Goal: Task Accomplishment & Management: Manage account settings

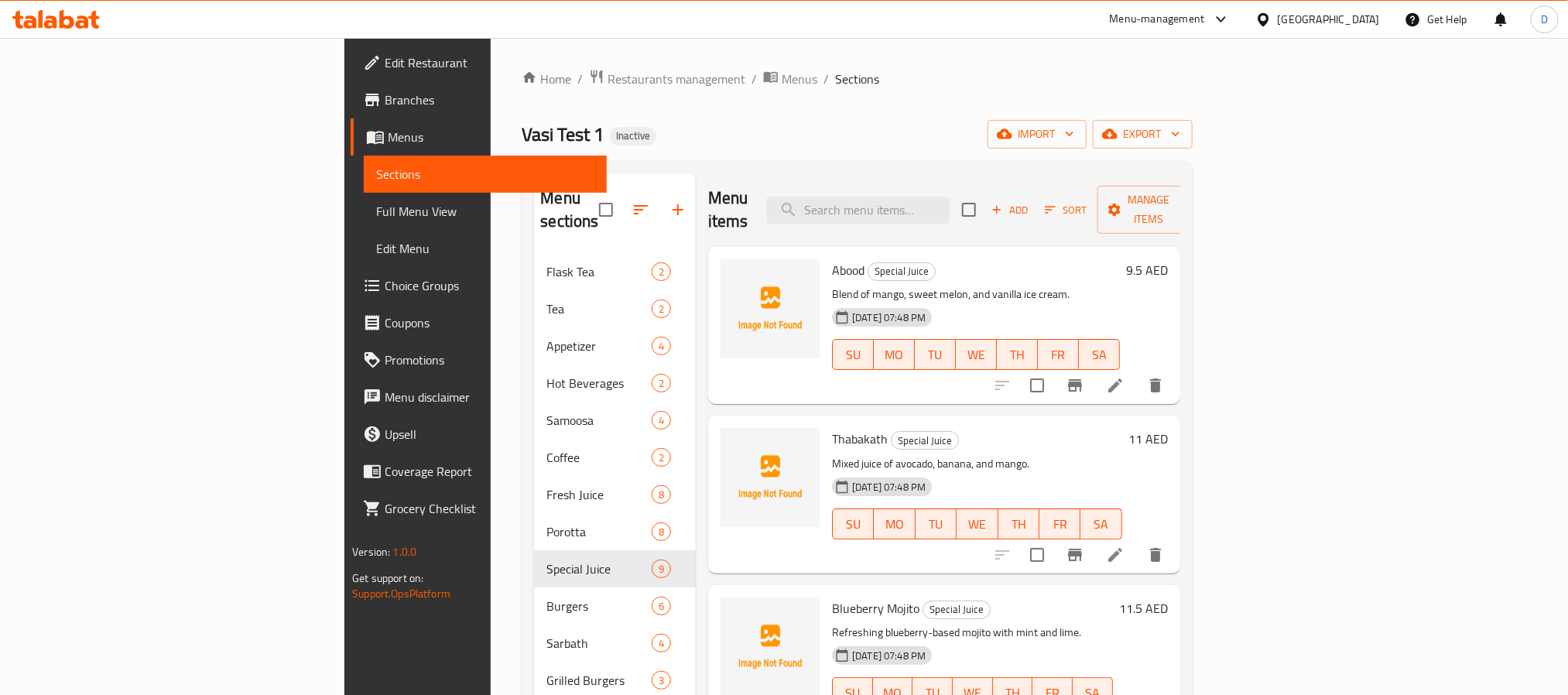
click at [1305, 23] on div "[GEOGRAPHIC_DATA]" at bounding box center [1329, 19] width 103 height 17
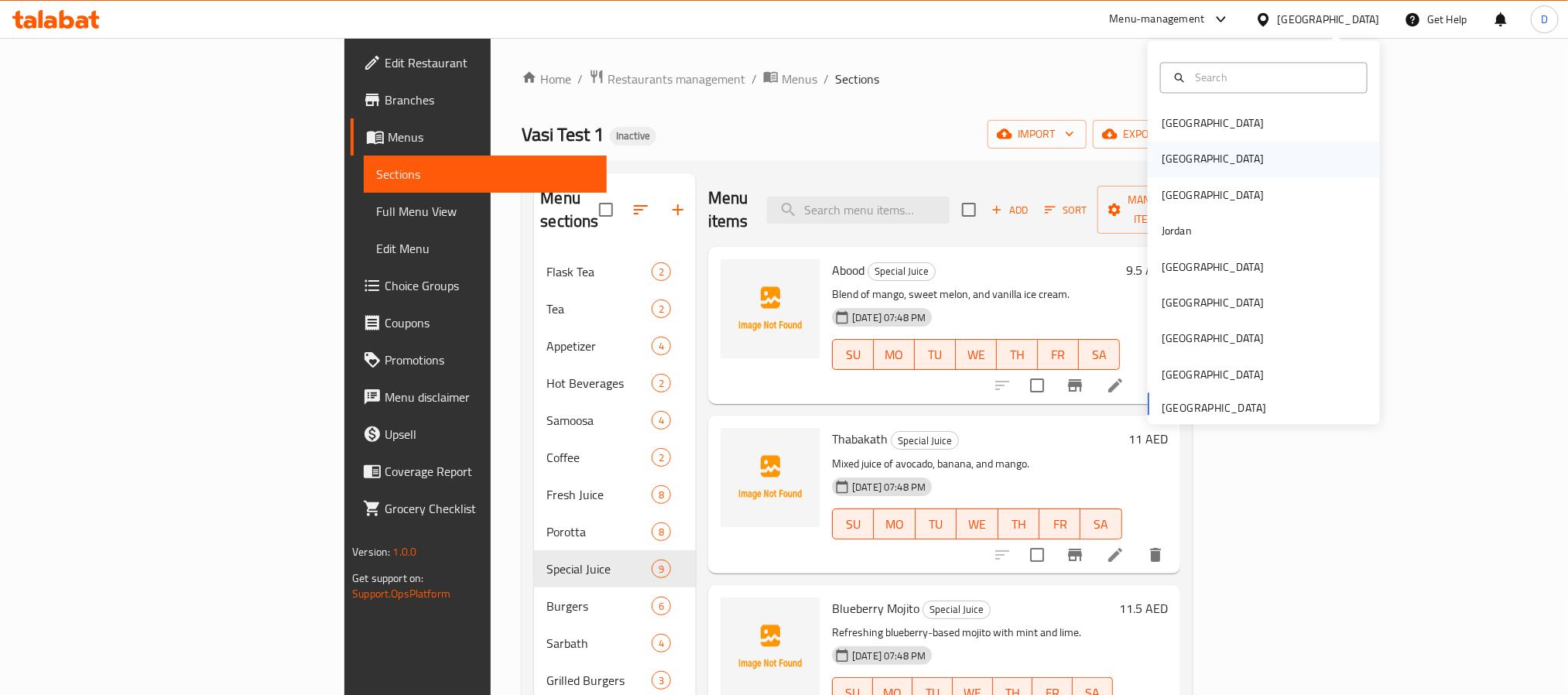
click at [1169, 156] on div "[GEOGRAPHIC_DATA]" at bounding box center [1213, 158] width 103 height 17
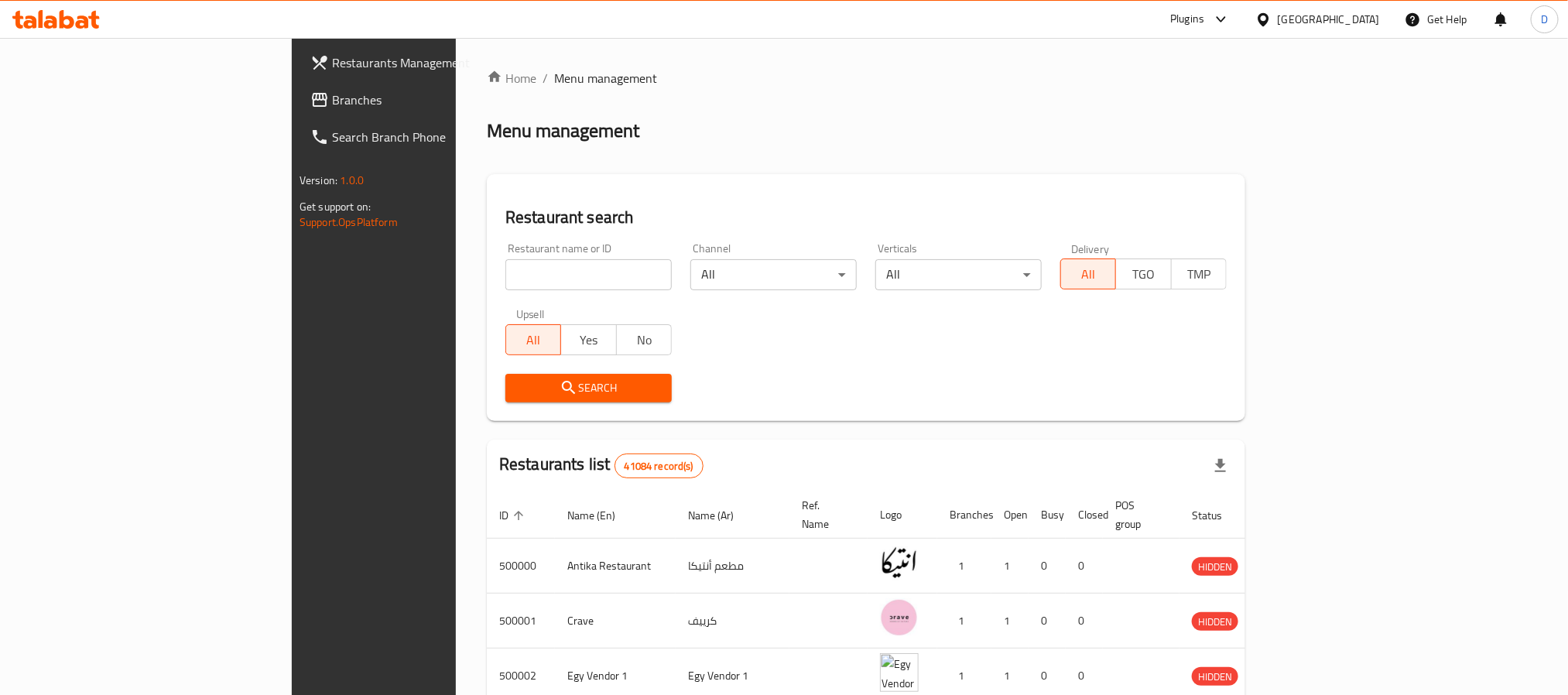
click at [1204, 13] on div "Plugins" at bounding box center [1187, 19] width 34 height 19
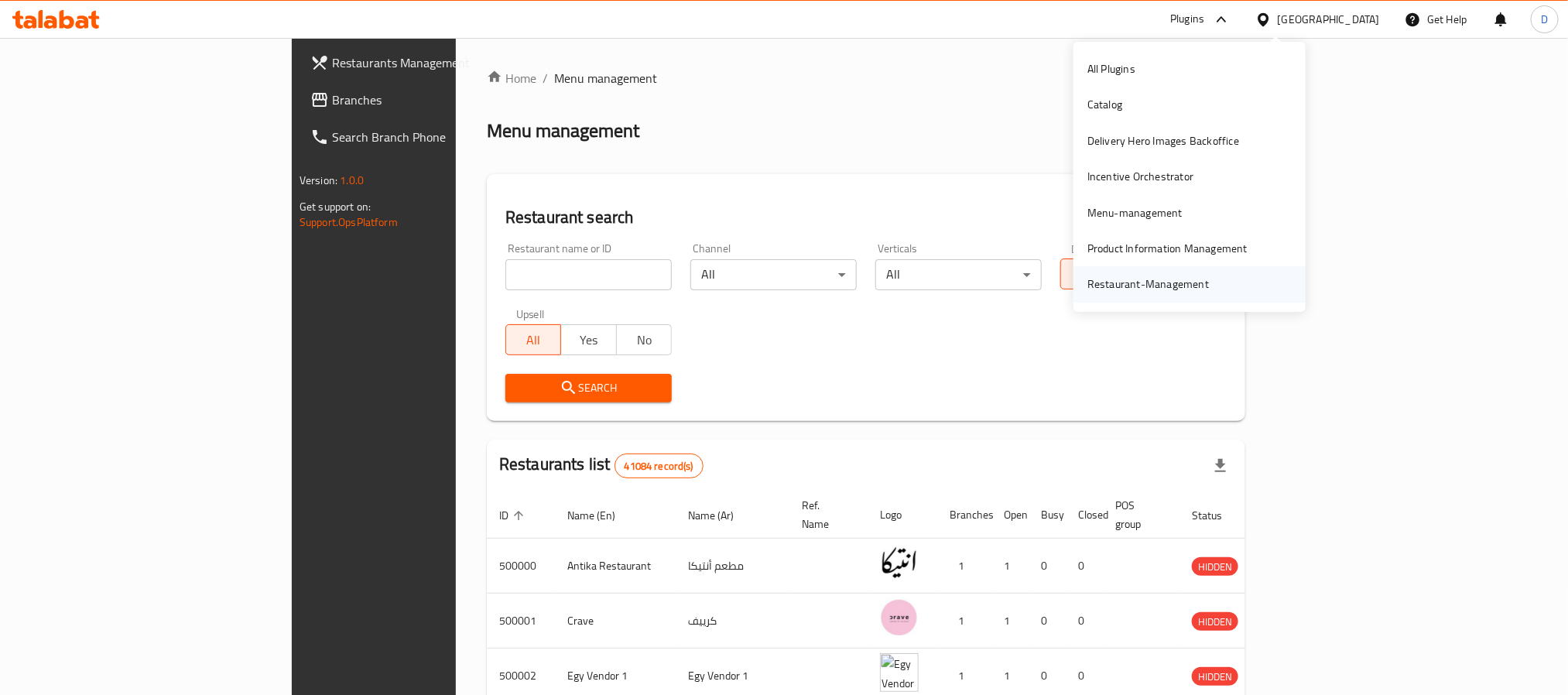
click at [1138, 283] on div "Restaurant-Management" at bounding box center [1149, 283] width 121 height 17
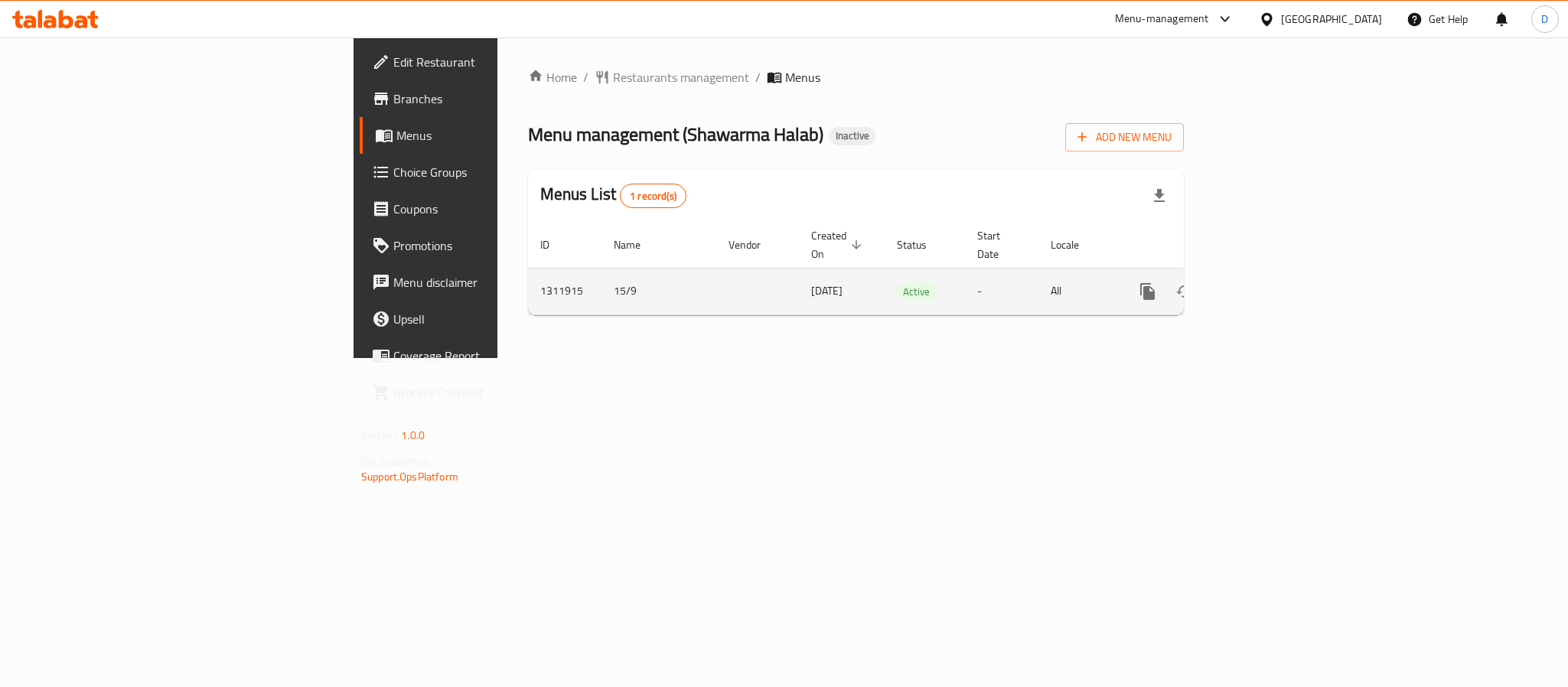
click at [1267, 282] on icon "enhanced table" at bounding box center [1257, 291] width 18 height 18
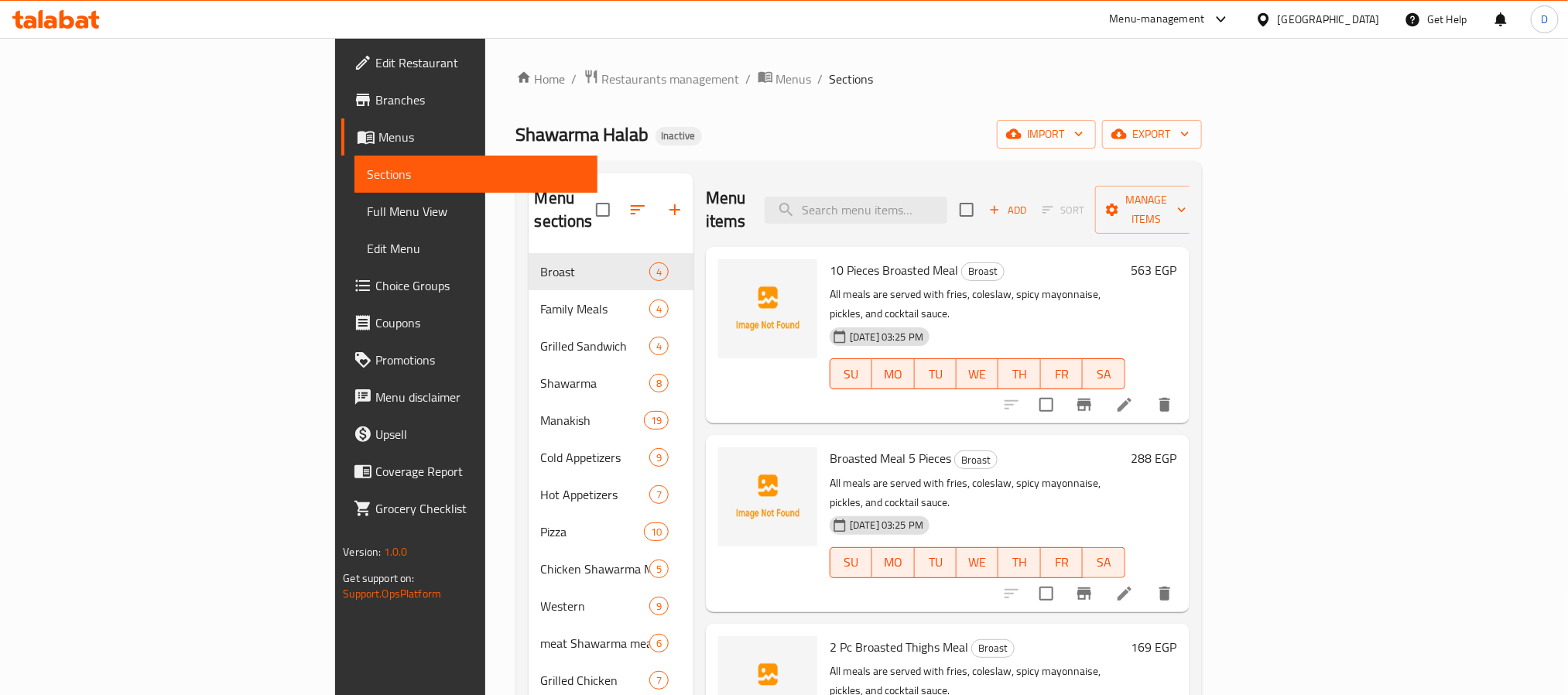
click at [367, 217] on span "Full Menu View" at bounding box center [475, 211] width 218 height 19
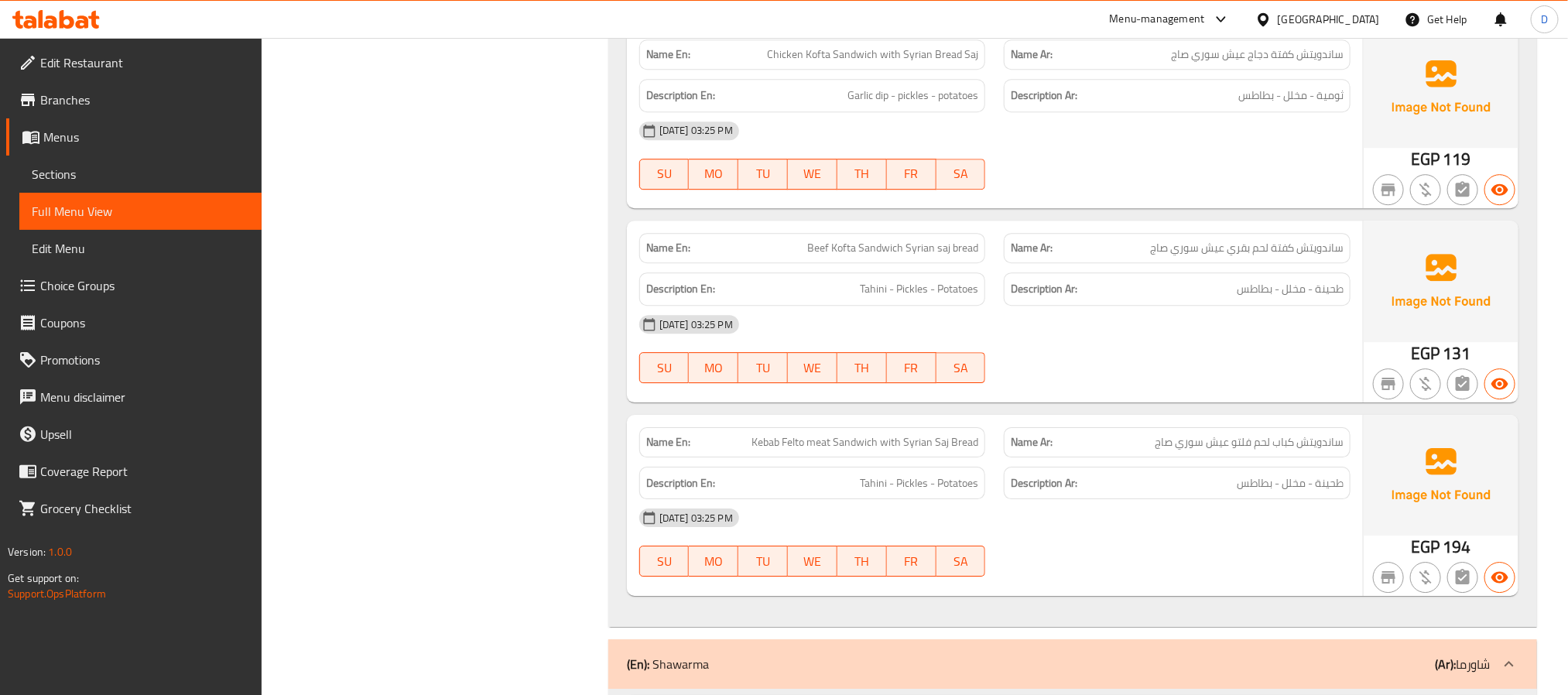
scroll to position [2439, 0]
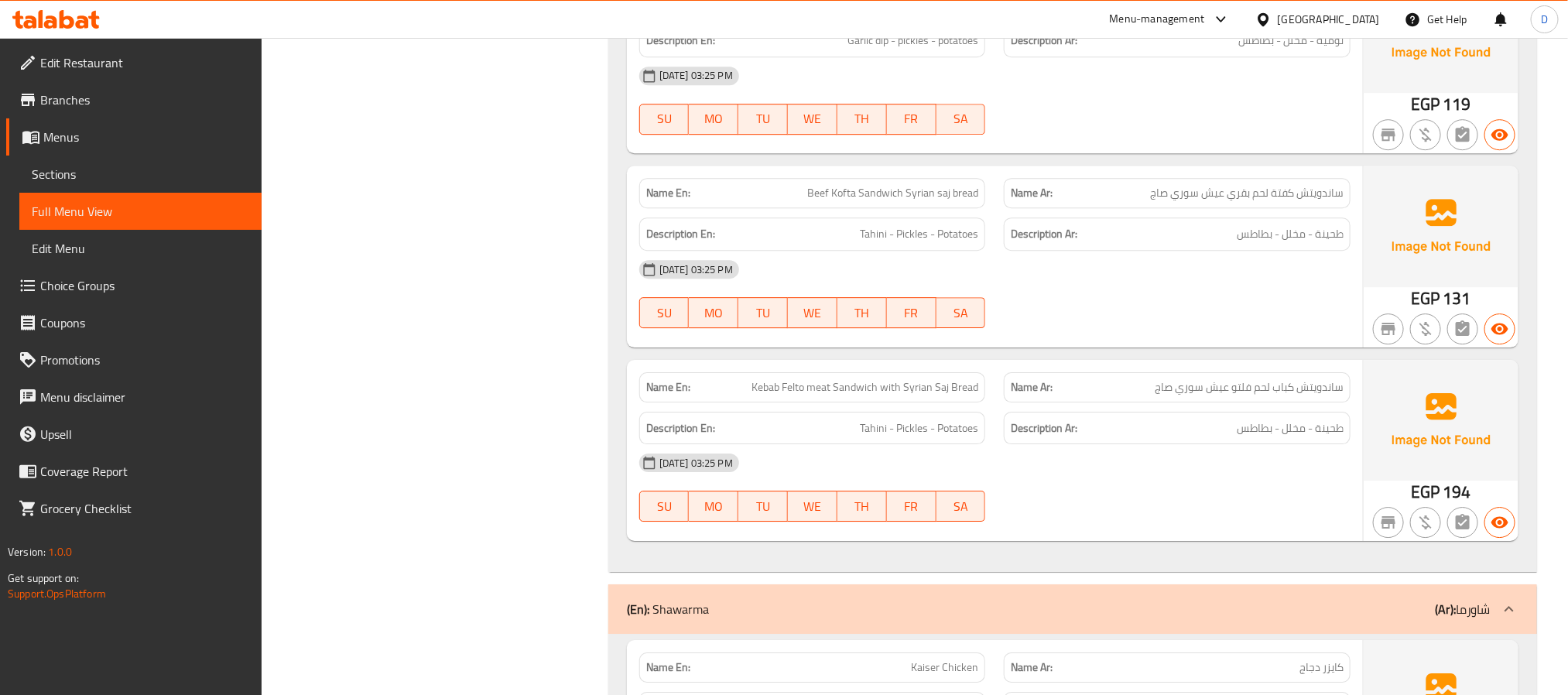
click at [1046, 337] on div at bounding box center [1178, 327] width 366 height 19
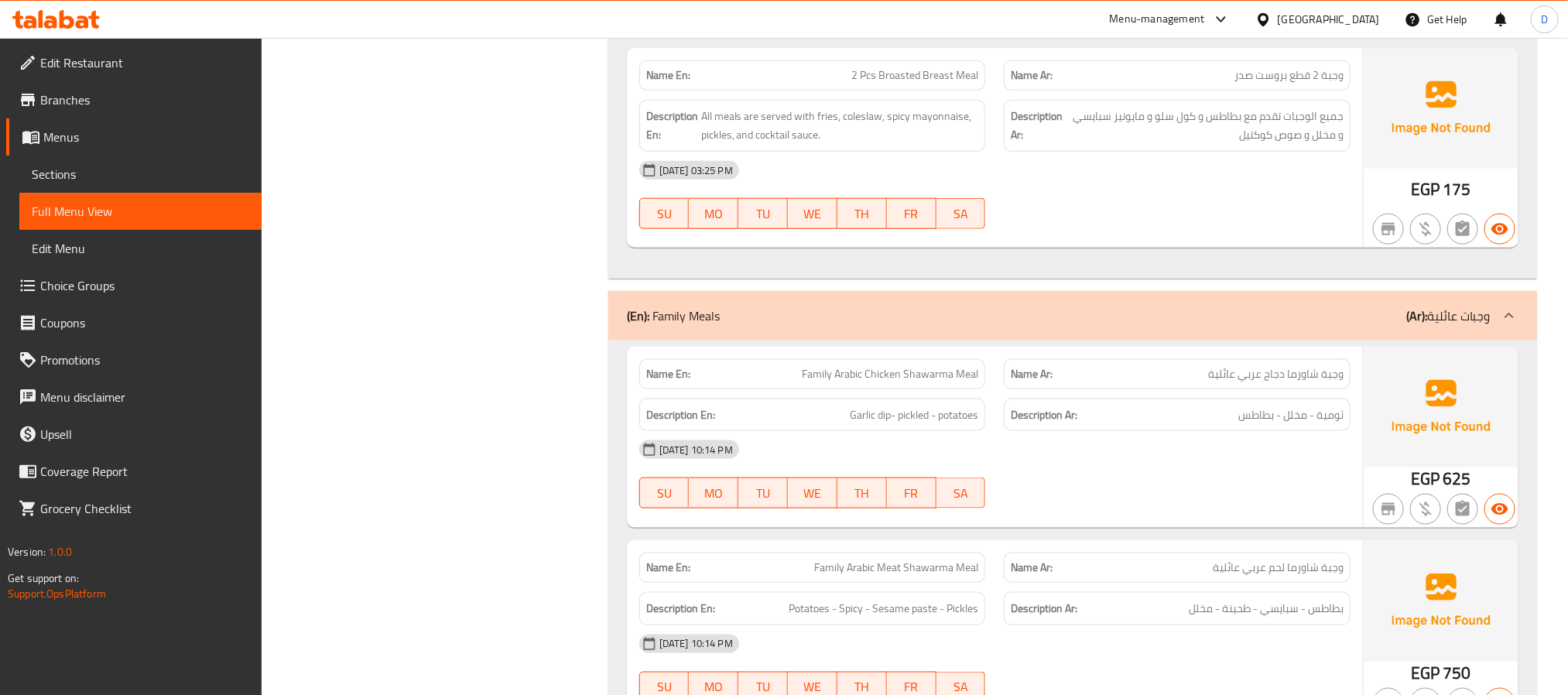
scroll to position [813, 0]
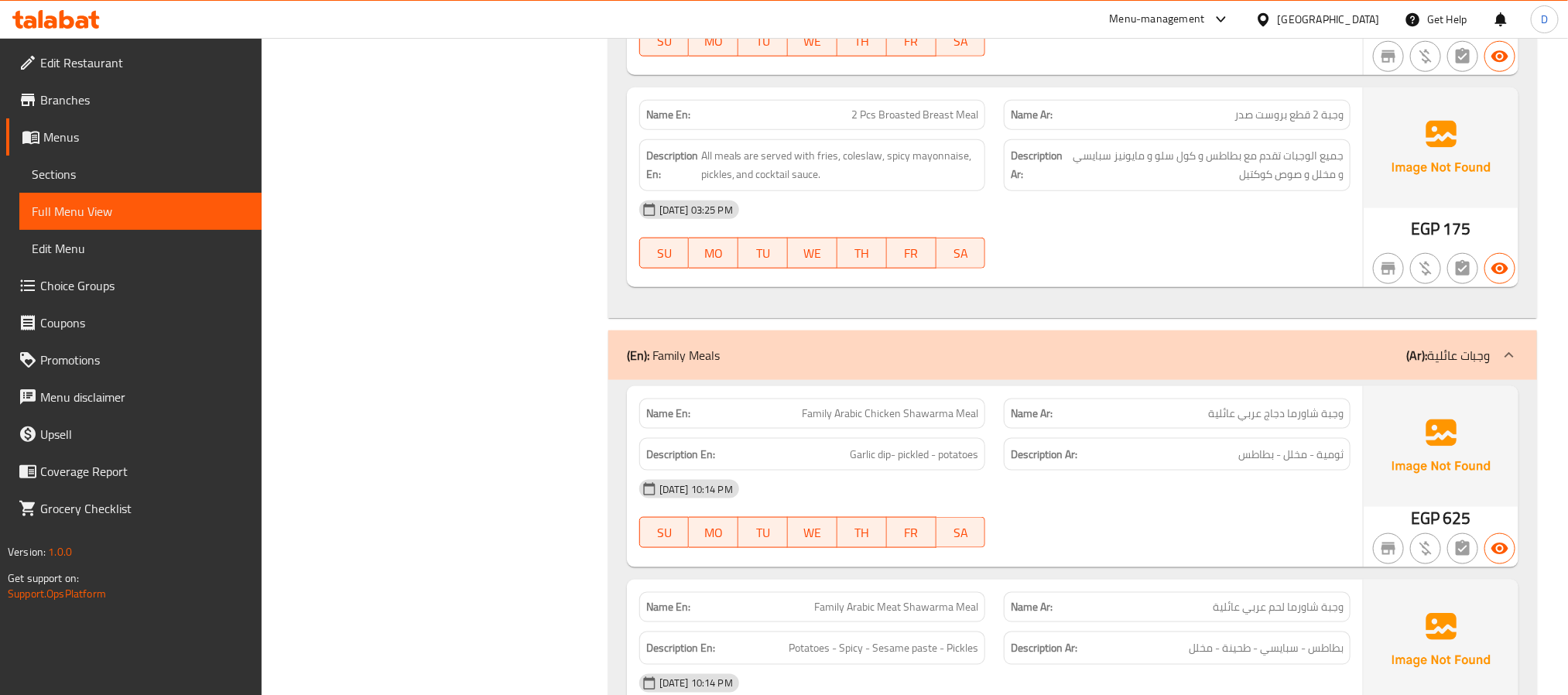
click at [1122, 376] on div "(En): Family Meals (Ar): وجبات عائلية" at bounding box center [1072, 355] width 929 height 50
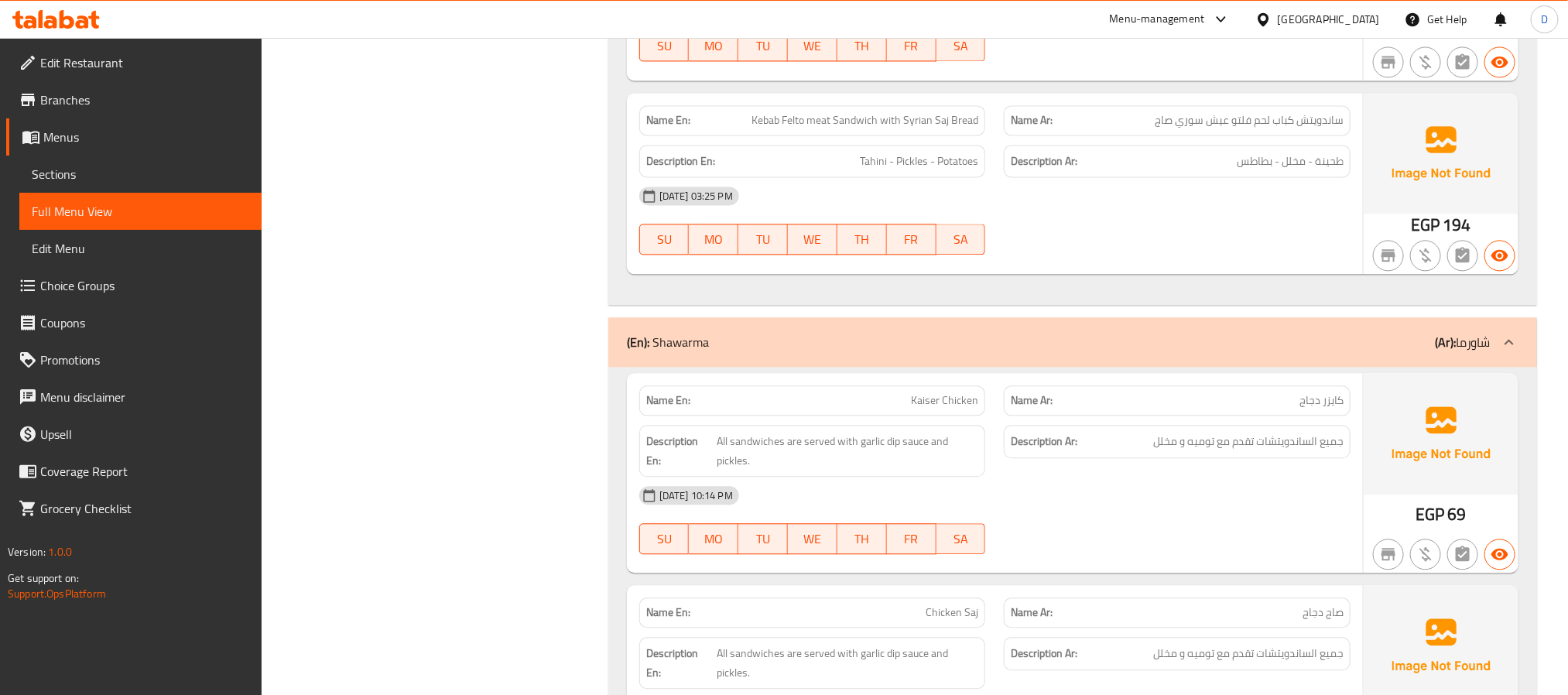
scroll to position [1742, 0]
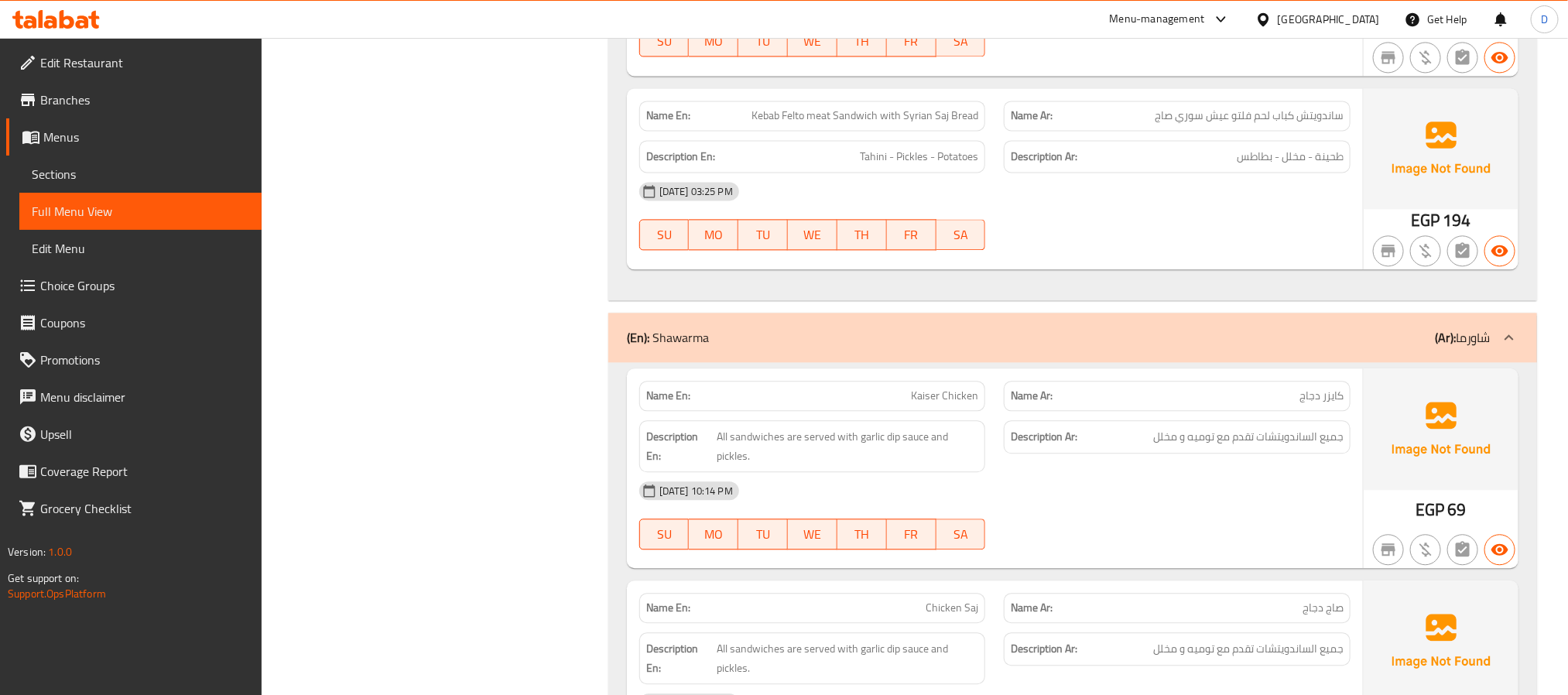
click at [1126, 324] on div "(En): Shawarma (Ar): شاورما" at bounding box center [1072, 337] width 929 height 50
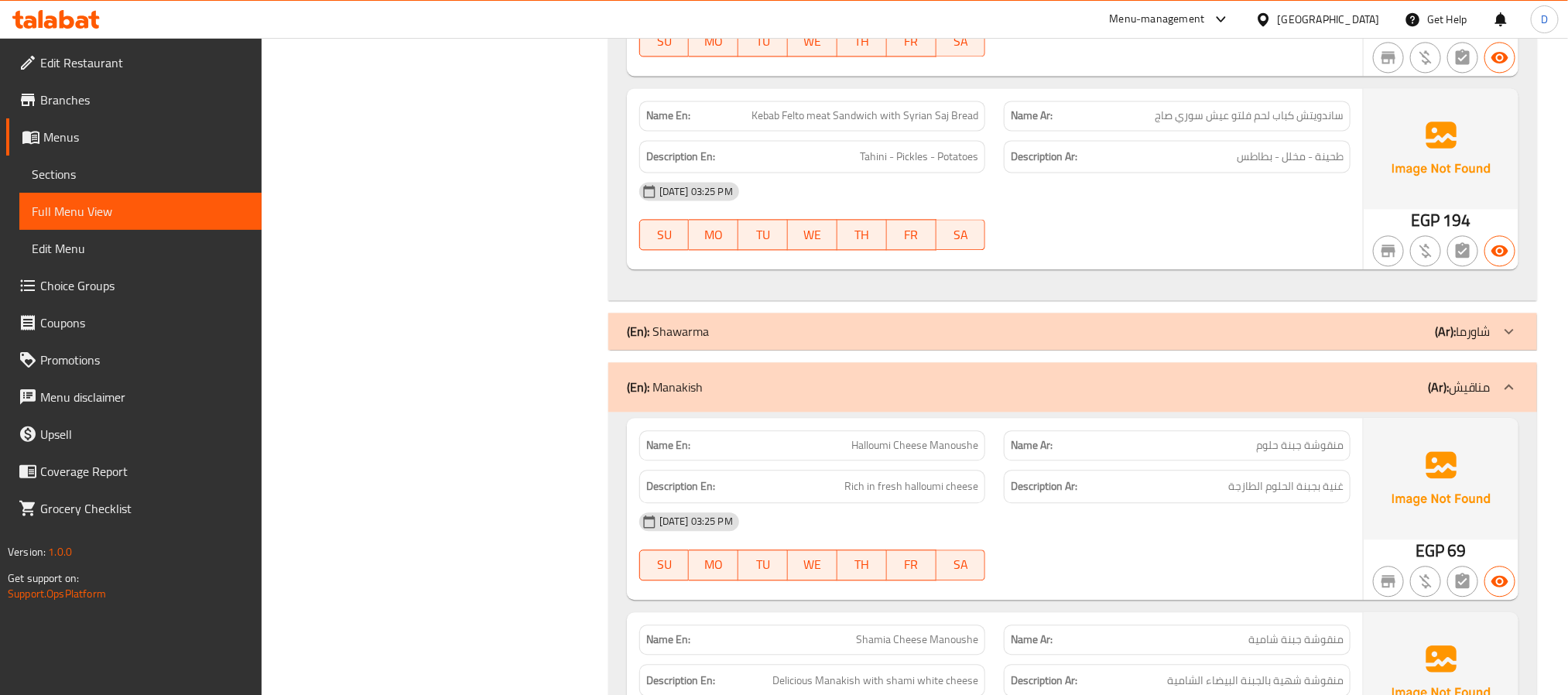
click at [1118, 384] on div "(En): Manakish (Ar): مناقيش" at bounding box center [1072, 387] width 929 height 50
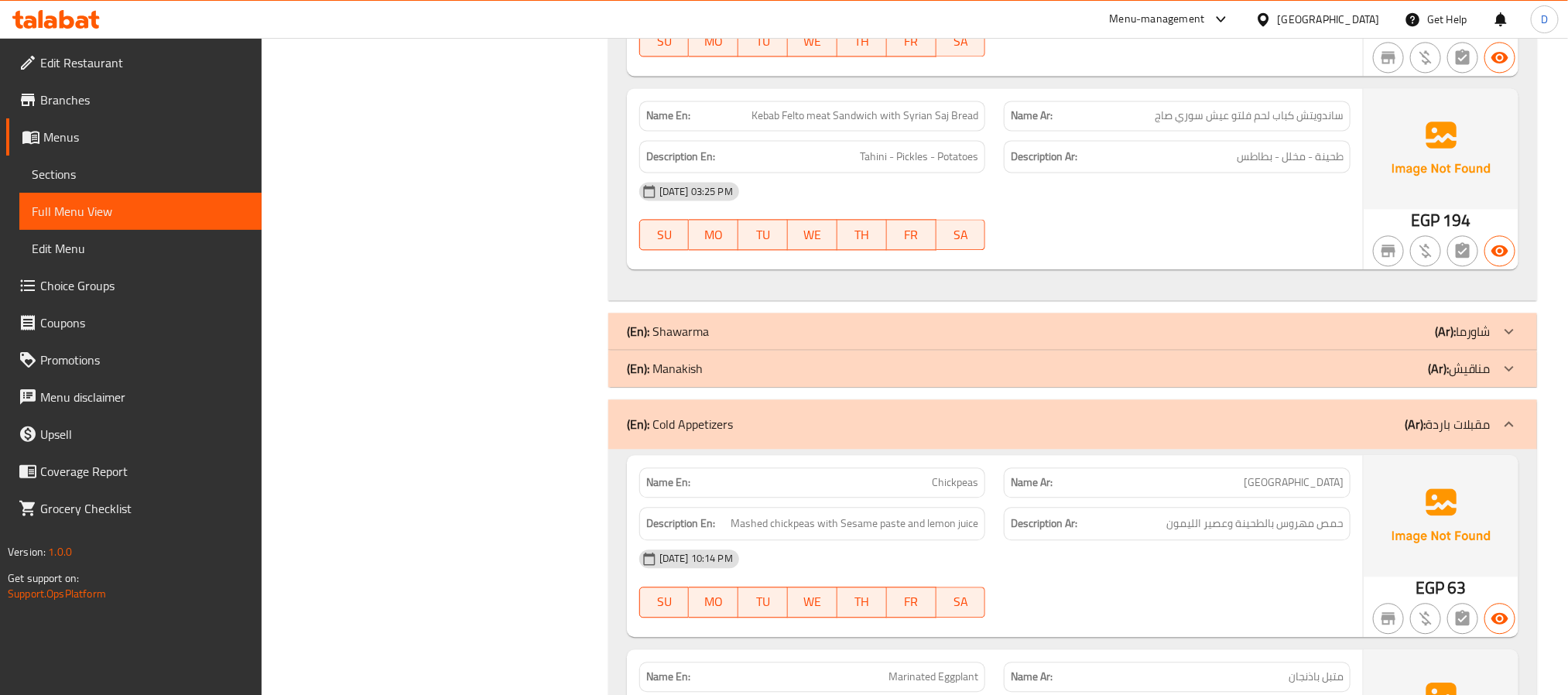
click at [1118, 412] on div "(En): Cold Appetizers (Ar): مقبلات باردة" at bounding box center [1072, 424] width 929 height 50
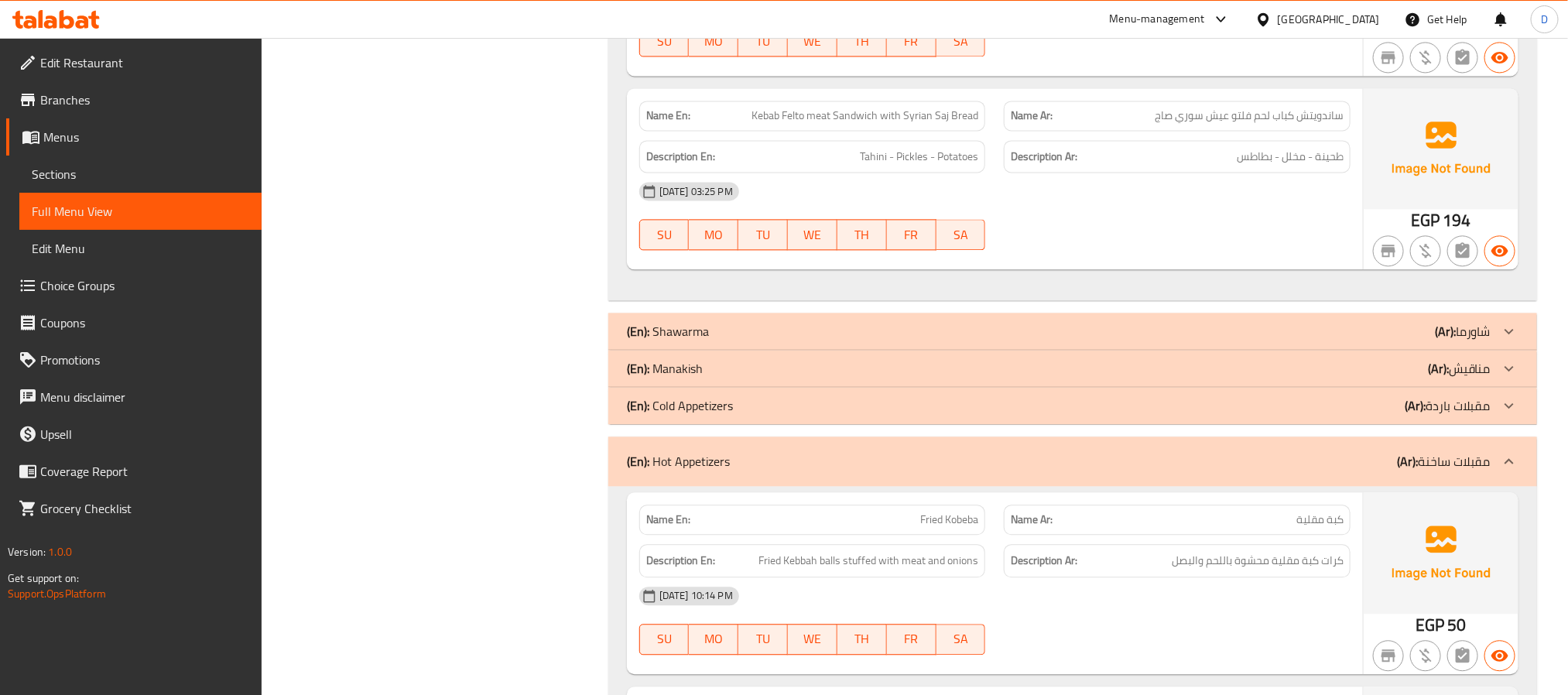
click at [1134, 471] on div "(En): Hot Appetizers (Ar): مقبلات ساخنة" at bounding box center [1059, 460] width 864 height 19
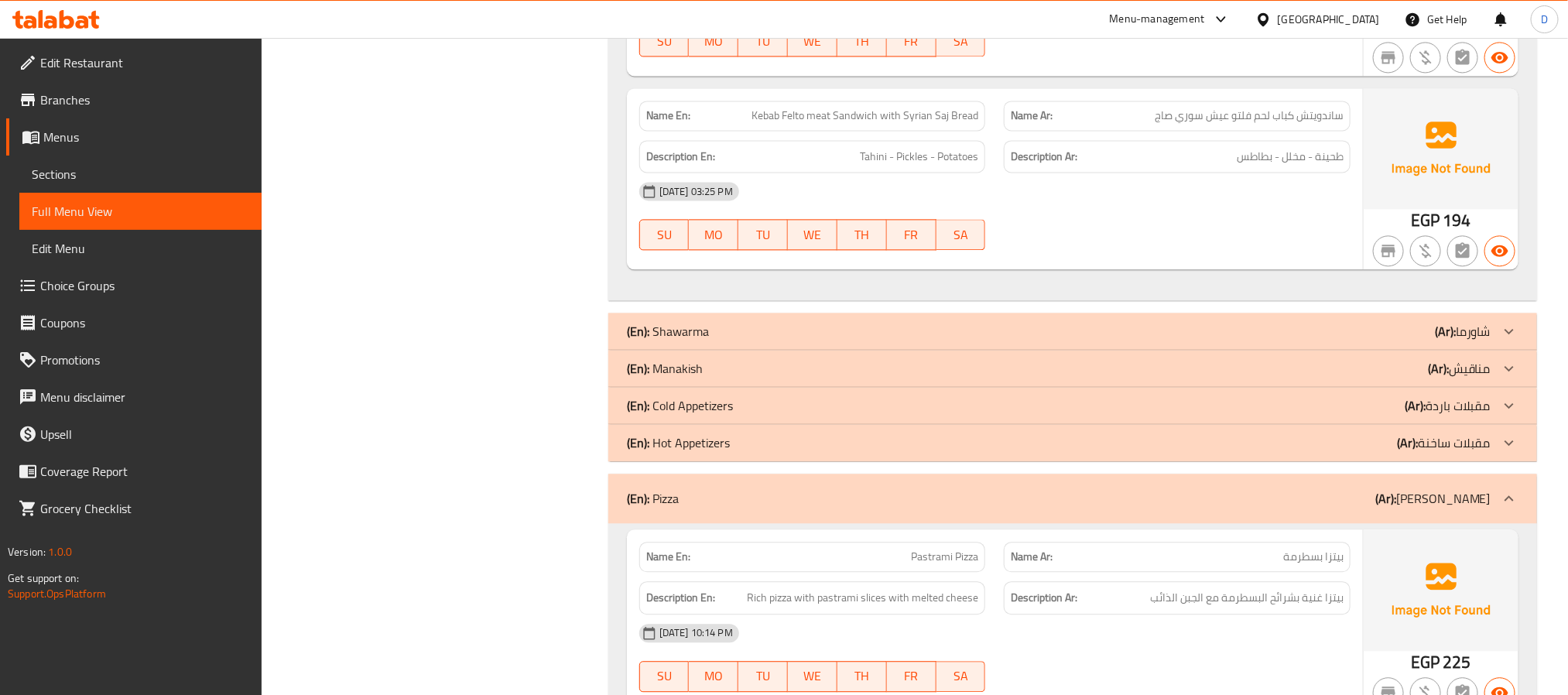
click at [1139, 508] on div "(En): Pizza (Ar): بيتزا" at bounding box center [1059, 499] width 864 height 19
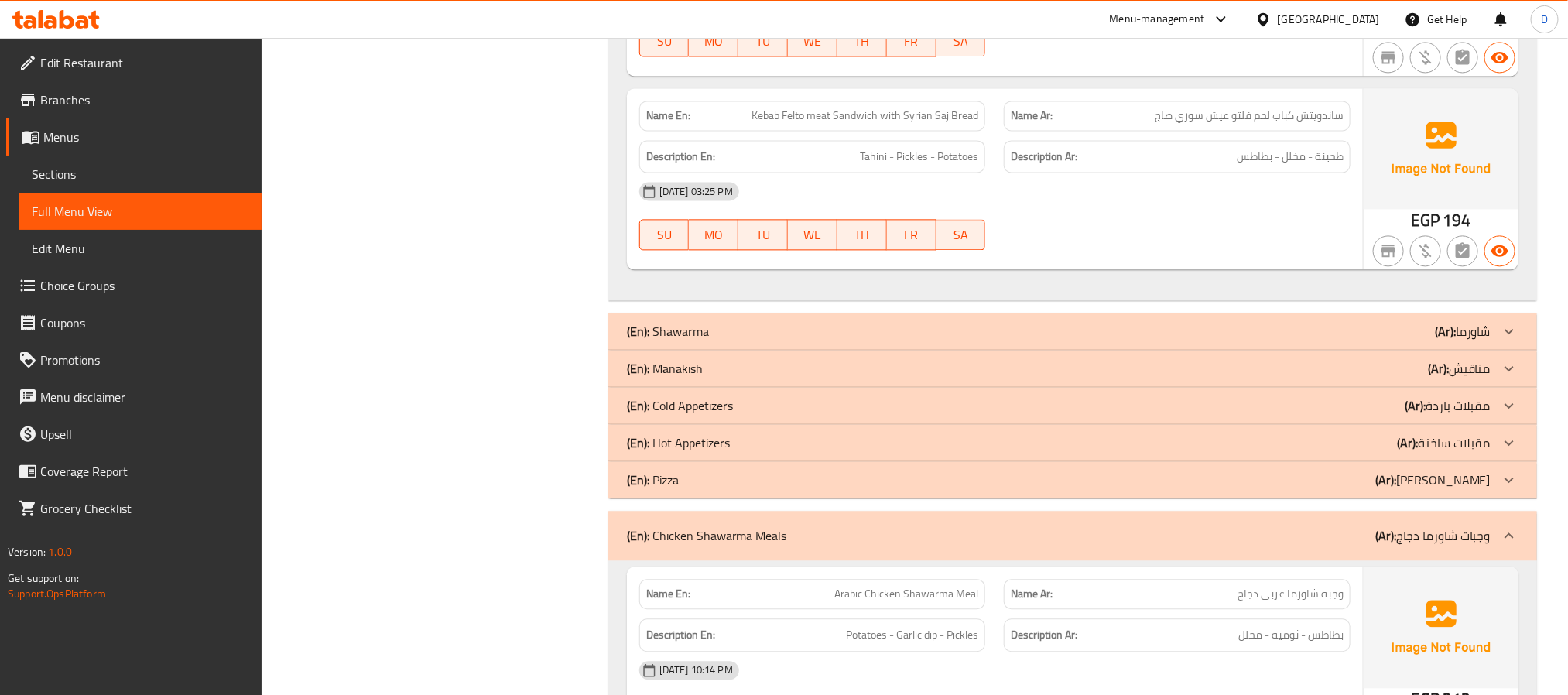
scroll to position [1974, 0]
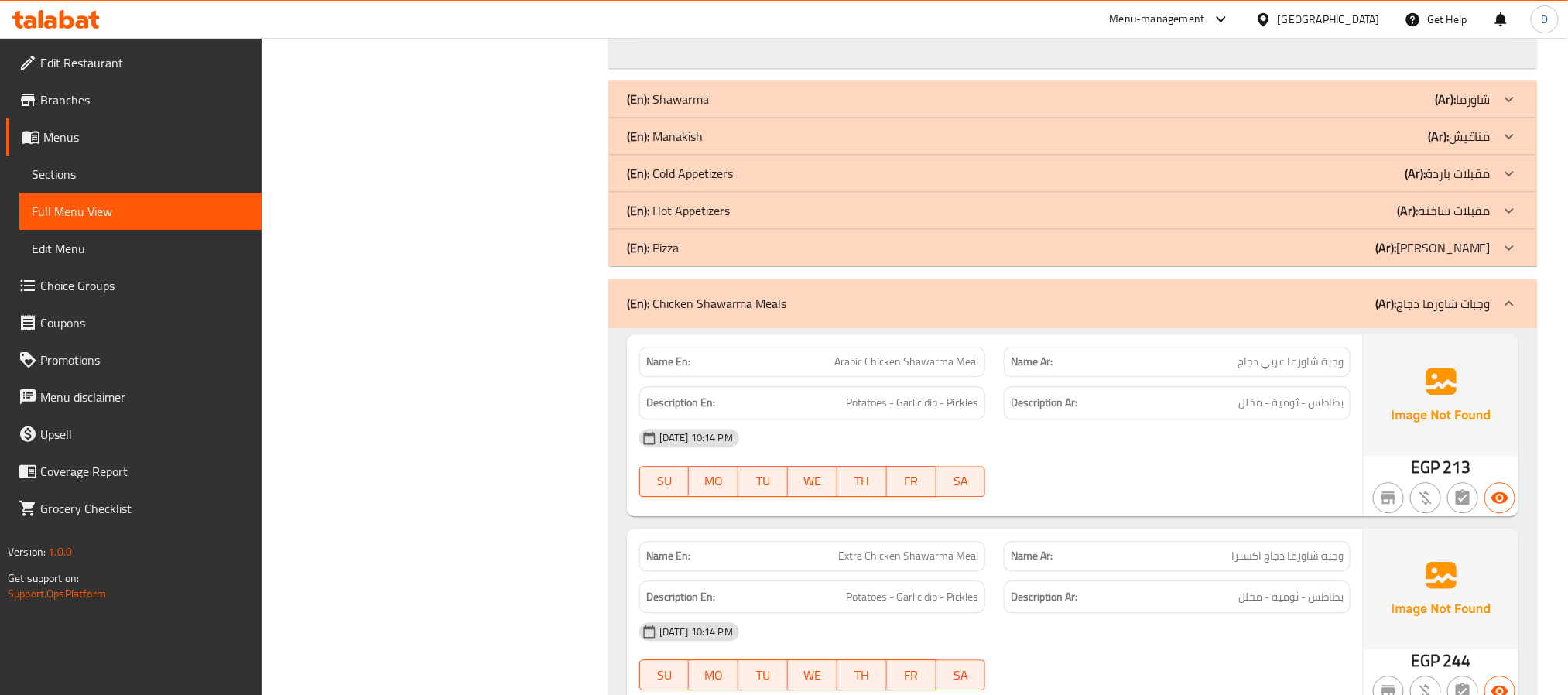
click at [1119, 310] on div "(En): Chicken Shawarma Meals (Ar): وجبات شاورما دجاج" at bounding box center [1059, 303] width 864 height 19
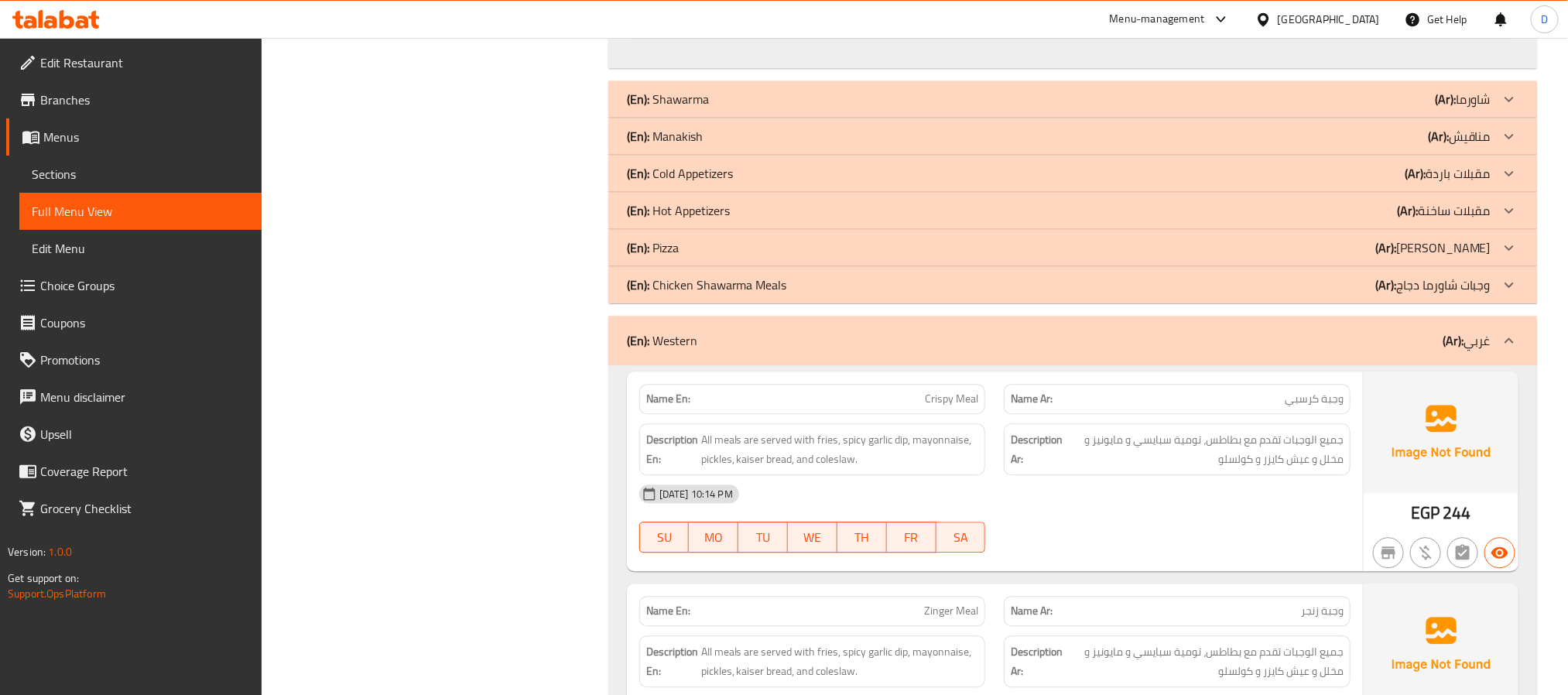
click at [1119, 363] on div "(En): Western (Ar): غربي" at bounding box center [1072, 340] width 929 height 50
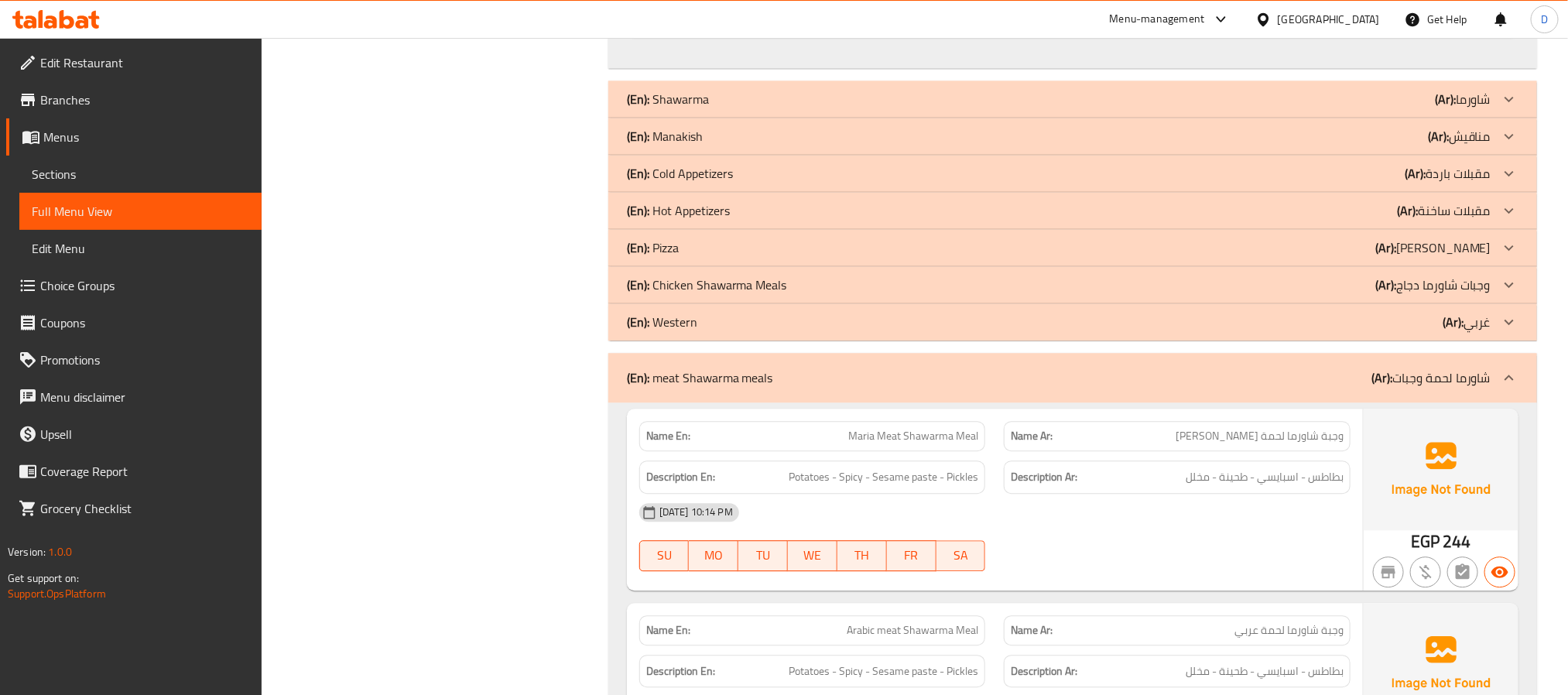
click at [1125, 387] on div "(En): meat Shawarma meals (Ar): شاورما لحمة وجبات" at bounding box center [1059, 377] width 864 height 19
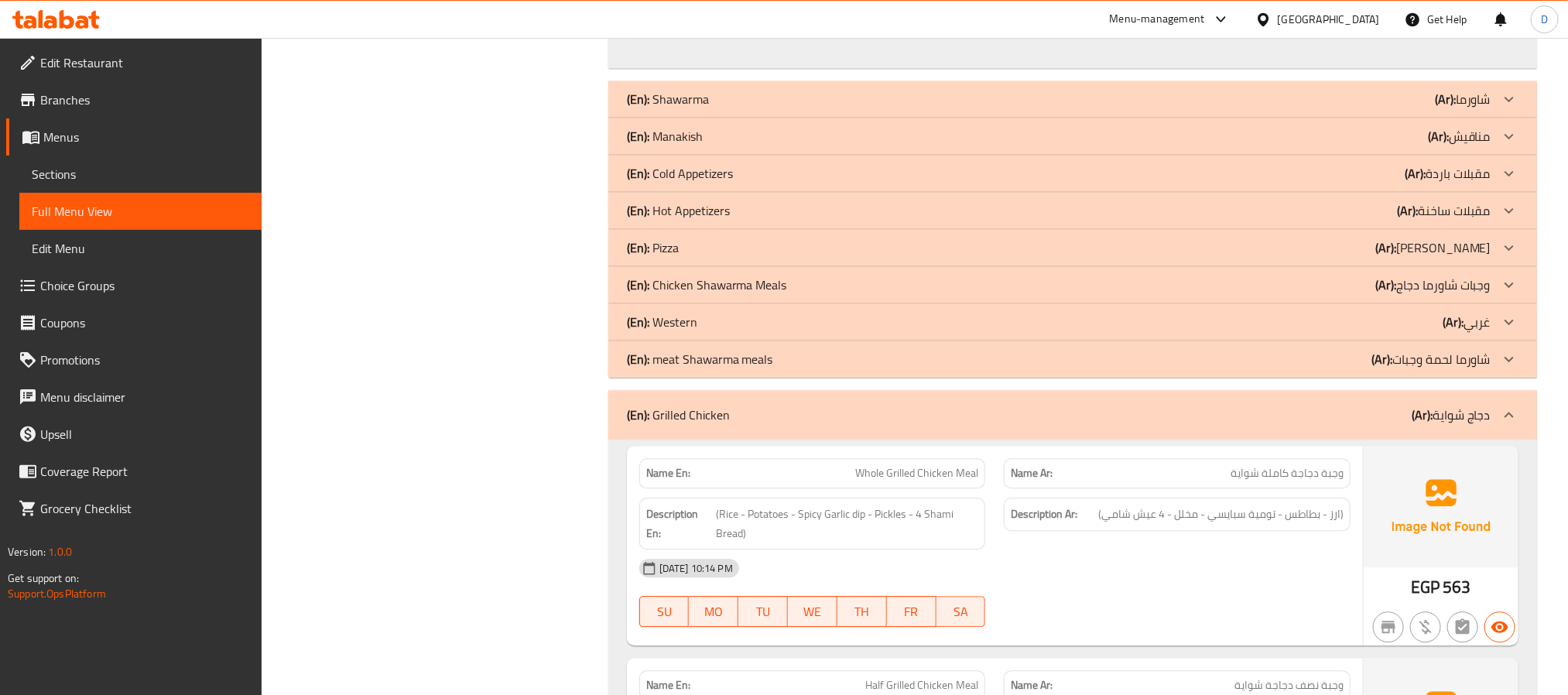
click at [1126, 424] on div "(En): Grilled Chicken (Ar): دجاج شواية" at bounding box center [1059, 414] width 864 height 19
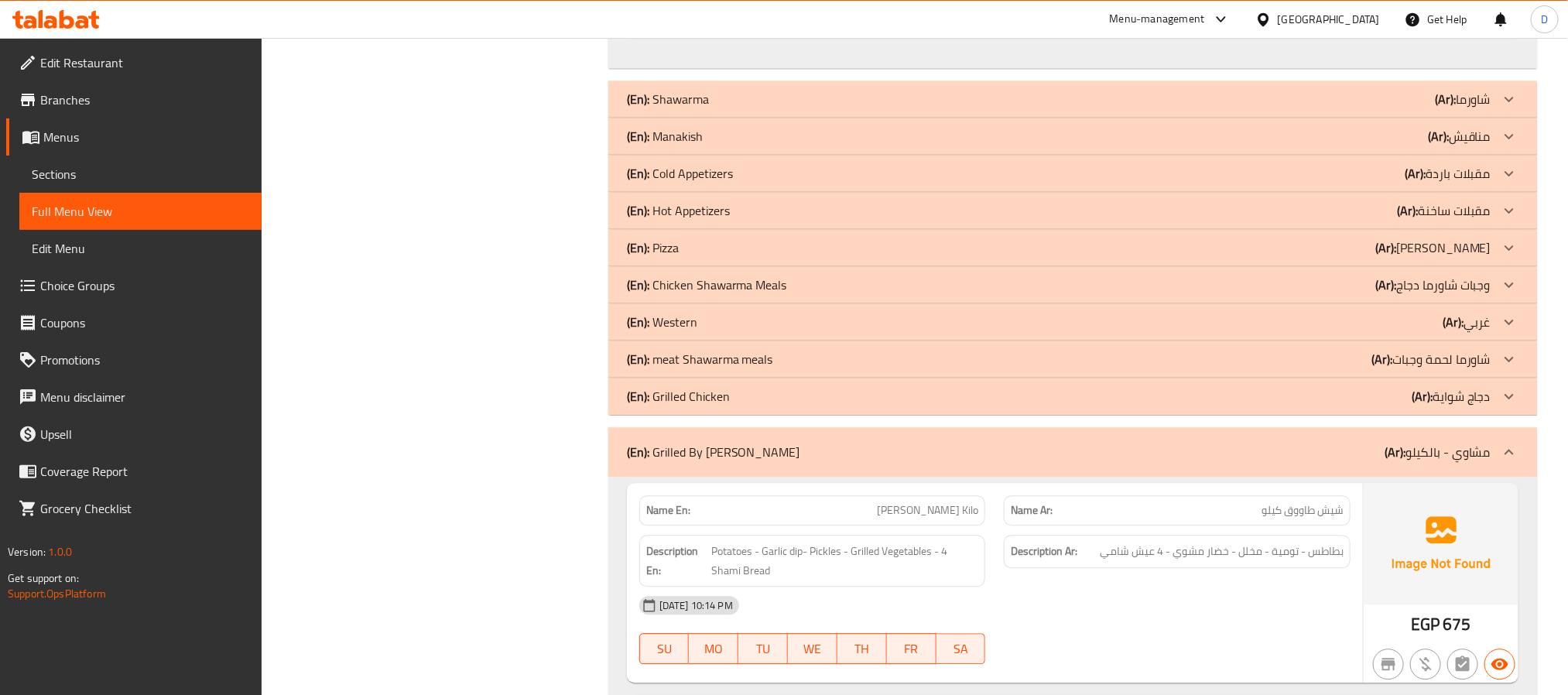
click at [1127, 471] on div "(En): Grilled By Kilo (Ar): مشاوي - بالكيلو" at bounding box center [1072, 452] width 929 height 50
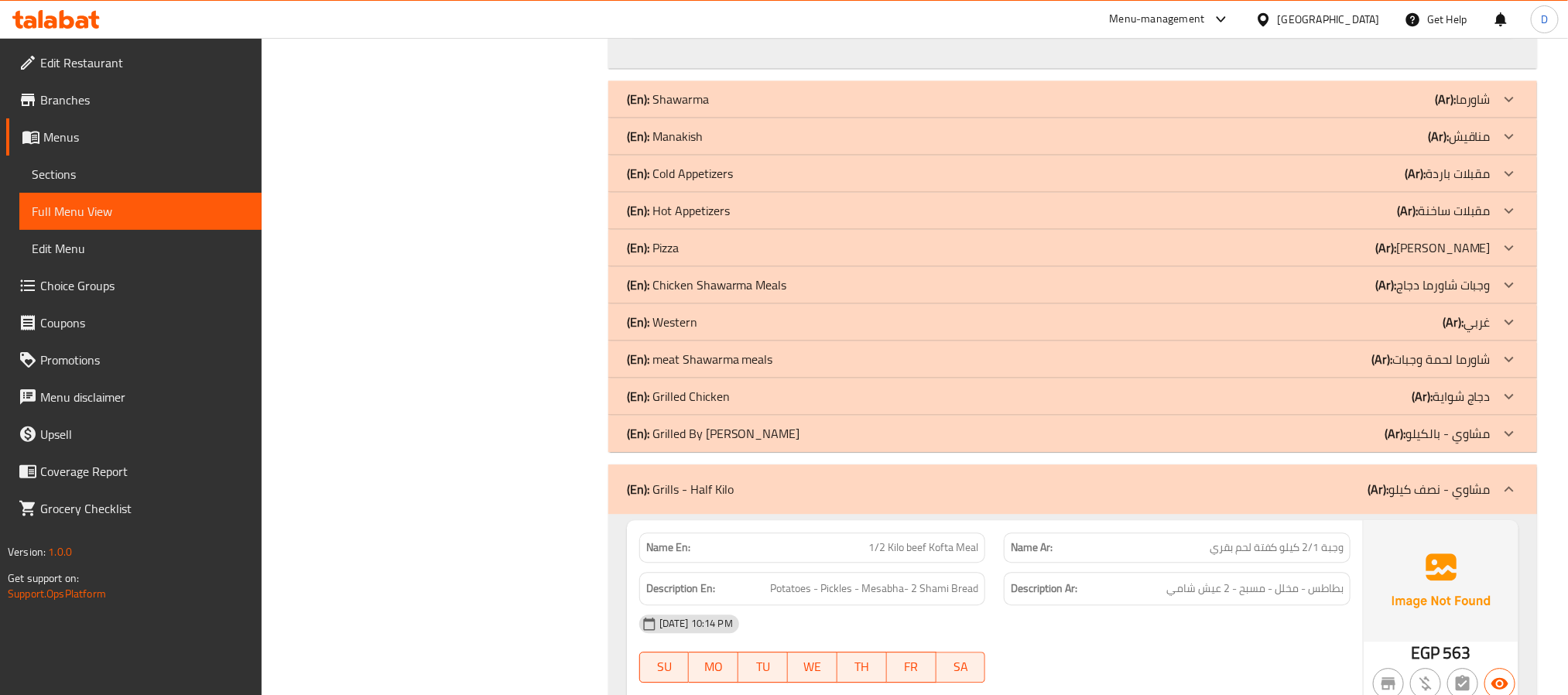
click at [1126, 509] on div "(En): Grills - Half Kilo (Ar): مشاوي - نصف كيلو" at bounding box center [1072, 489] width 929 height 50
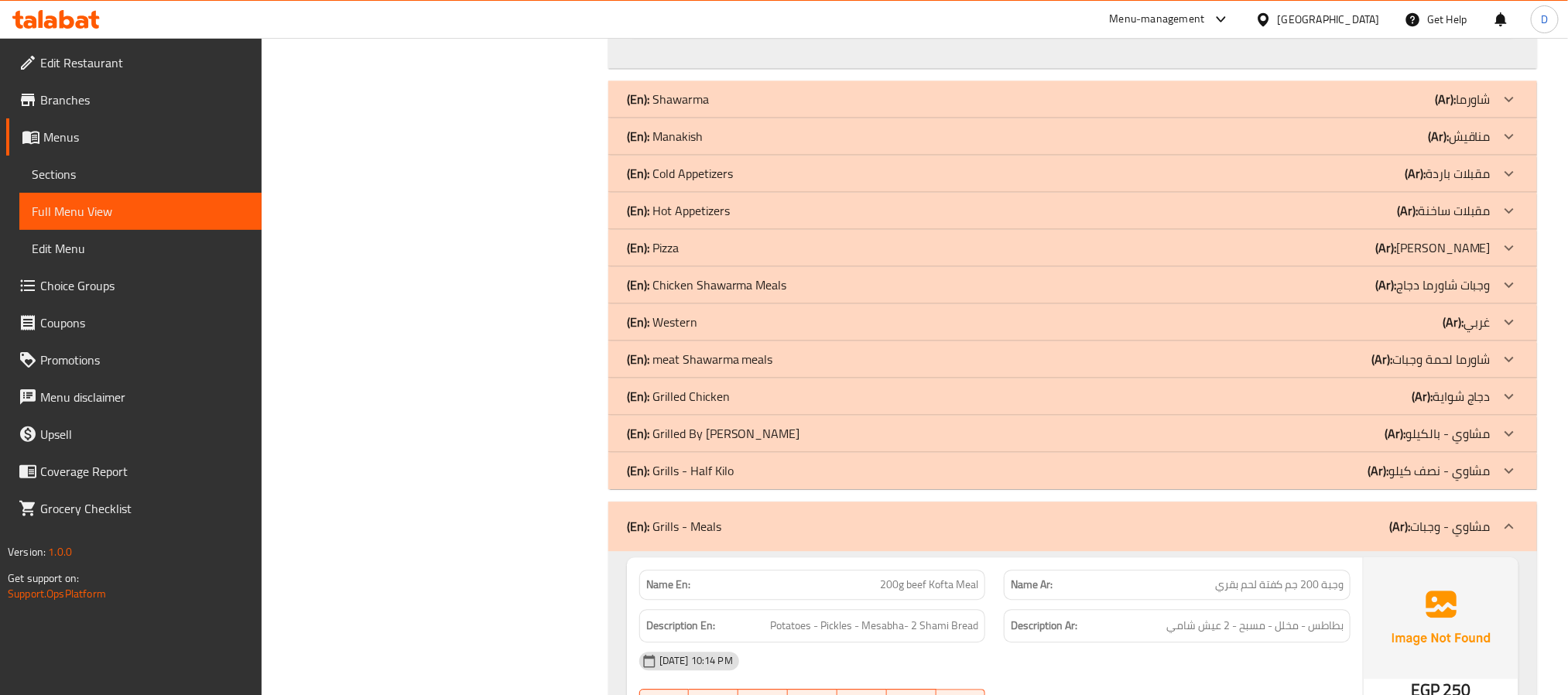
click at [1118, 536] on div "(En): Grills - Meals (Ar): مشاوي - وجبات" at bounding box center [1059, 526] width 864 height 19
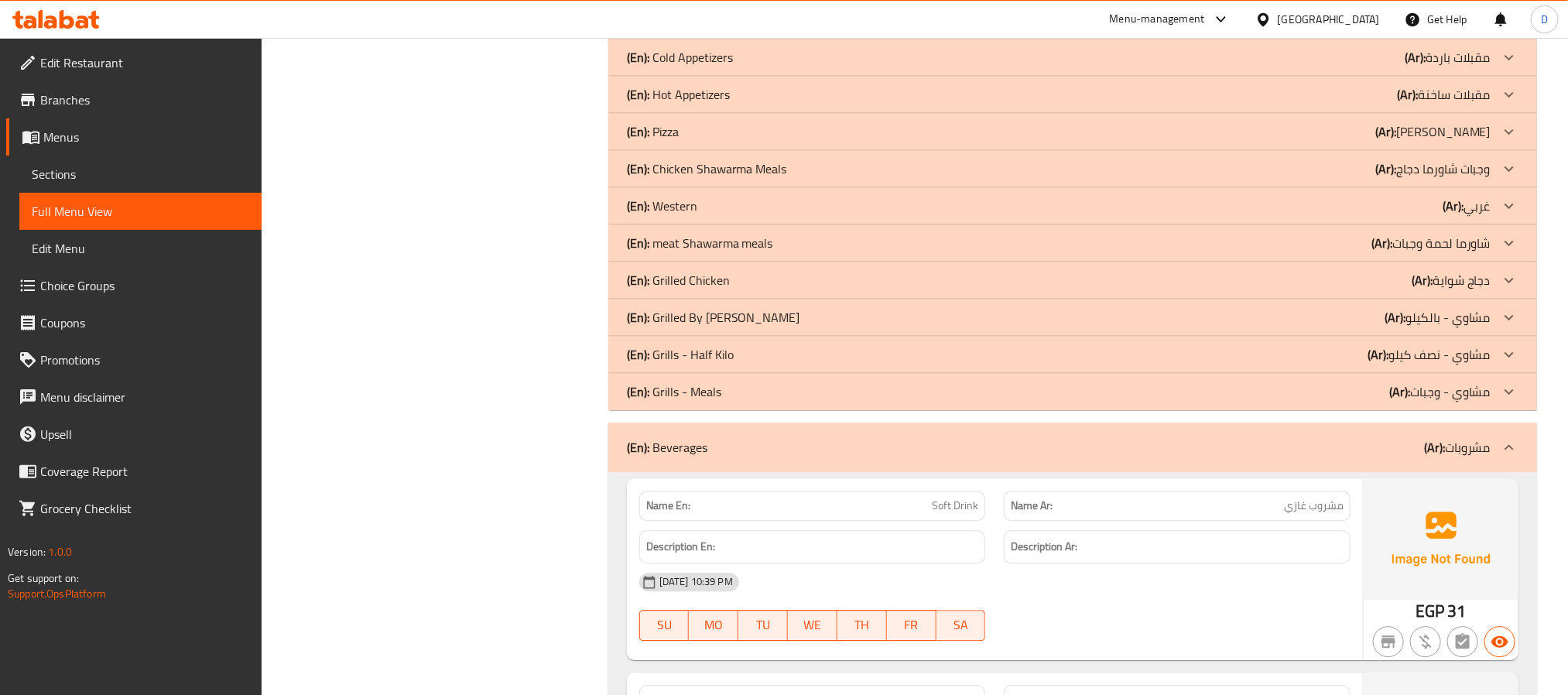
scroll to position [2206, 0]
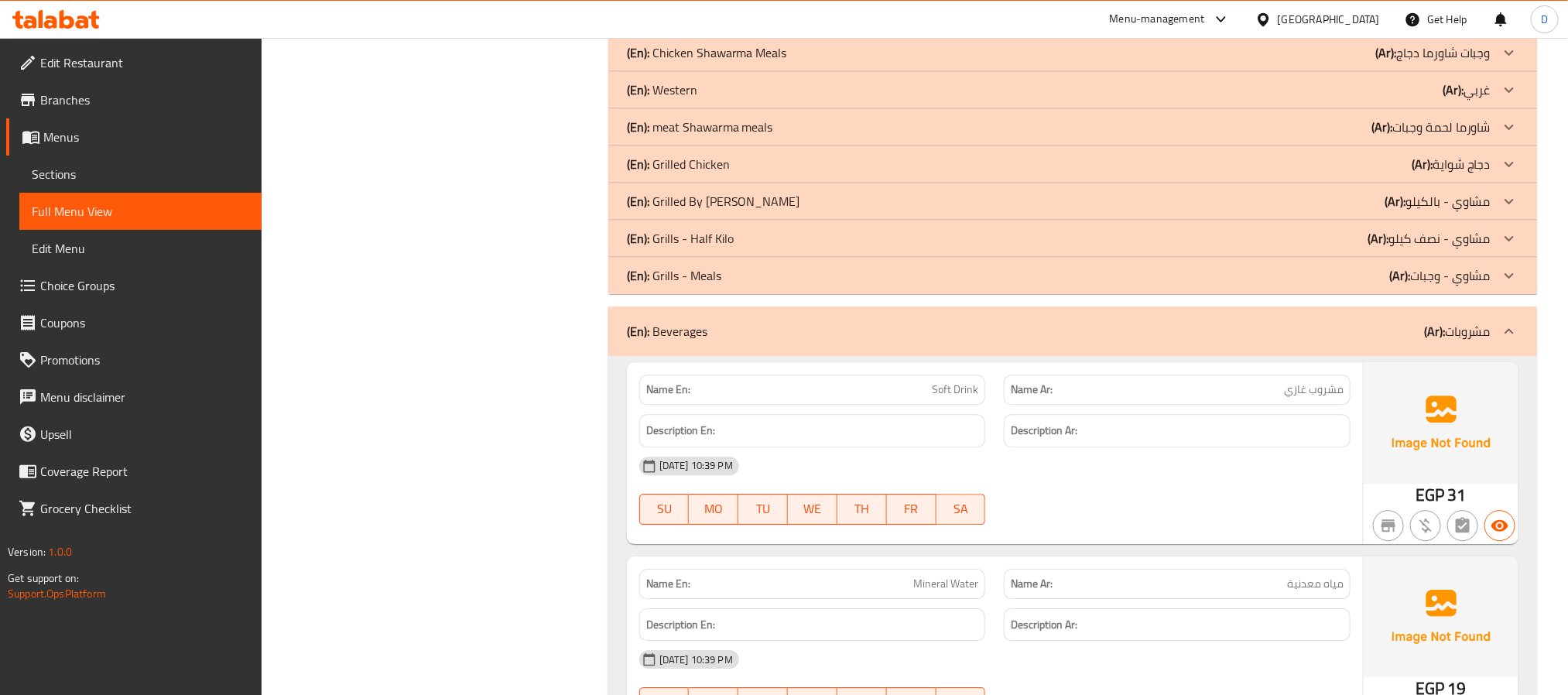
click at [1111, 352] on div "(En): Beverages (Ar): مشروبات" at bounding box center [1072, 331] width 929 height 50
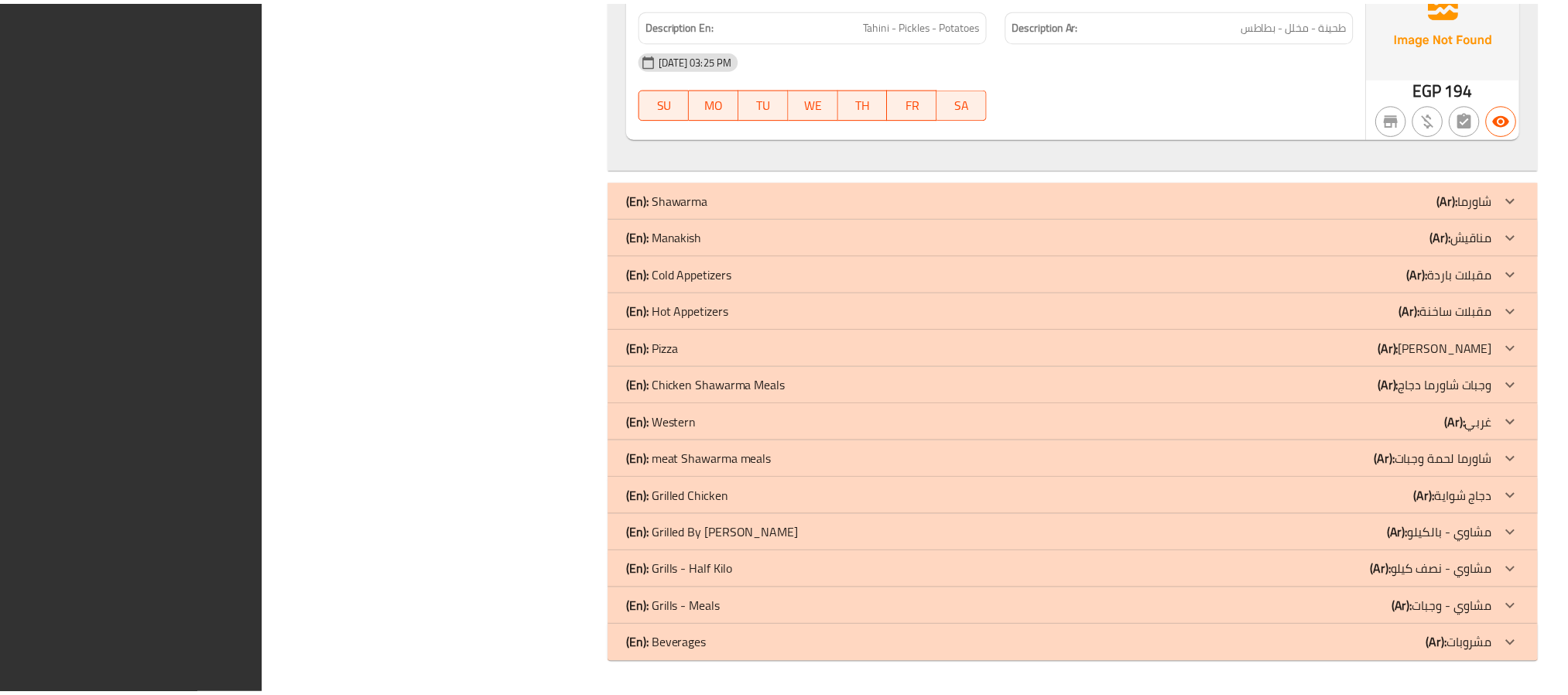
scroll to position [0, 0]
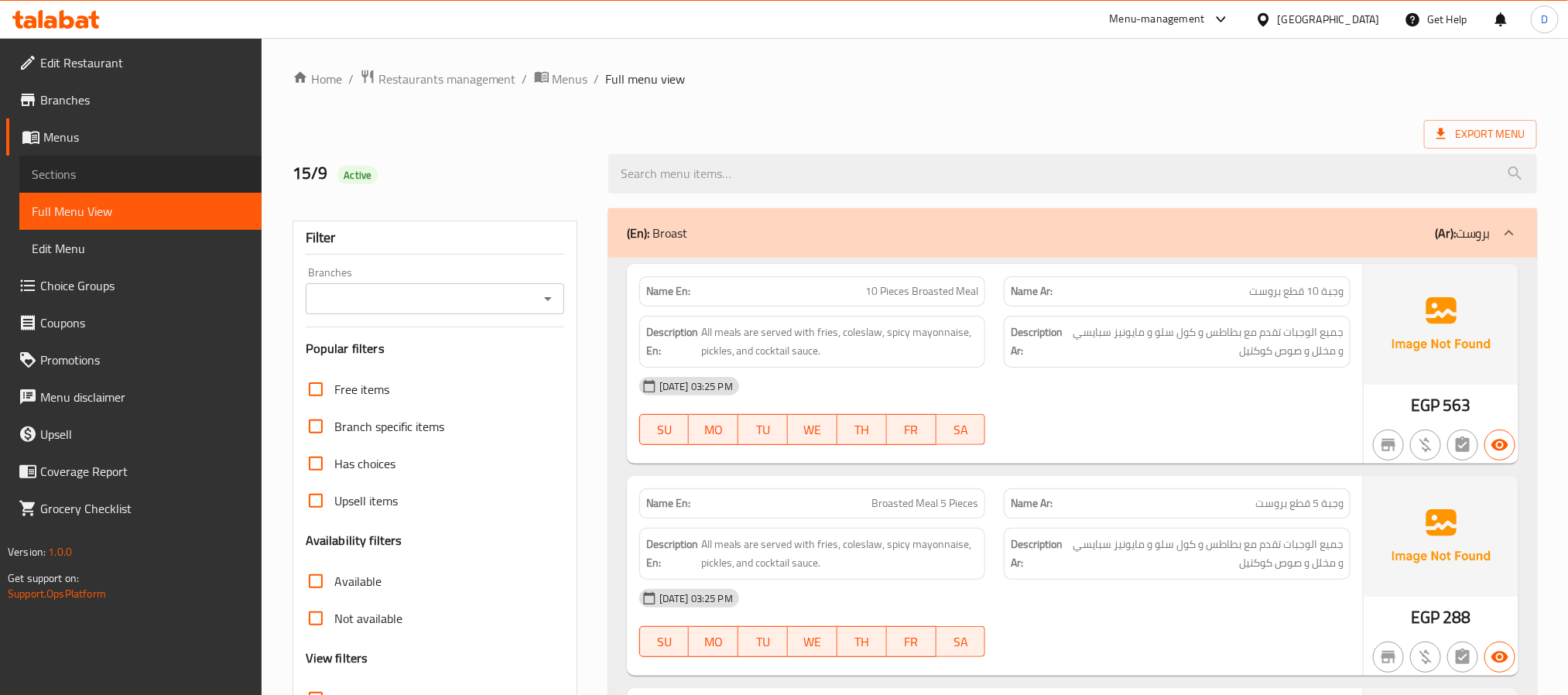
click at [93, 173] on span "Sections" at bounding box center [140, 174] width 218 height 19
